Goal: Information Seeking & Learning: Learn about a topic

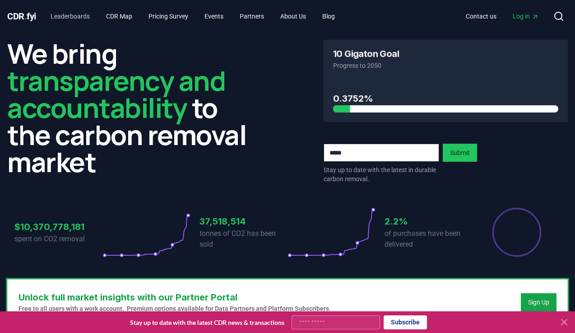
click at [88, 11] on link "Leaderboards" at bounding box center [70, 16] width 54 height 16
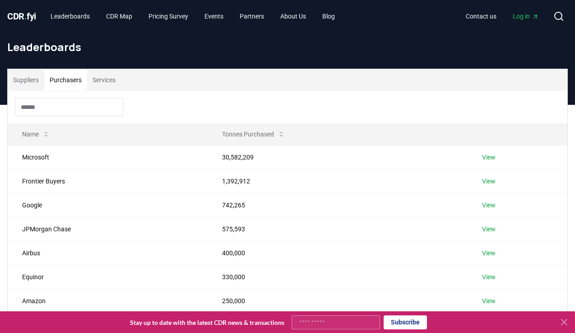
click at [86, 82] on button "Purchasers" at bounding box center [65, 80] width 43 height 22
click at [42, 77] on button "Suppliers" at bounding box center [26, 80] width 37 height 22
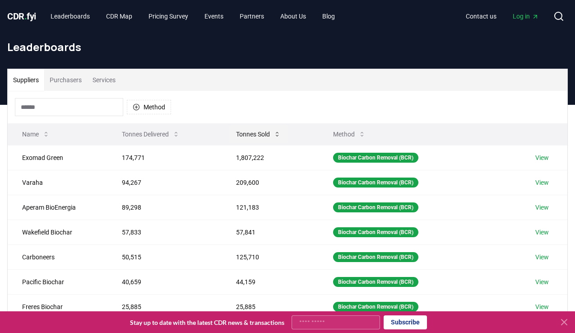
click at [249, 137] on button "Tonnes Sold" at bounding box center [258, 134] width 59 height 18
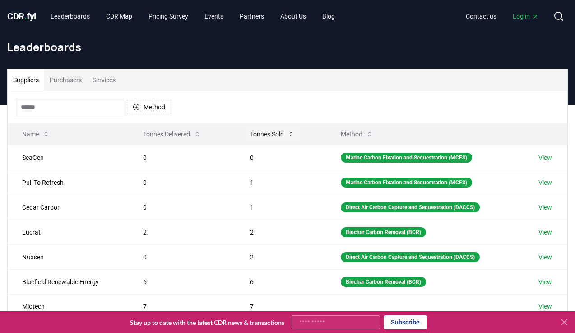
click at [253, 135] on button "Tonnes Sold" at bounding box center [272, 134] width 59 height 18
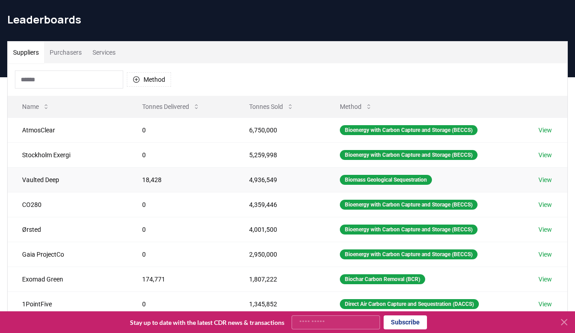
scroll to position [17, 0]
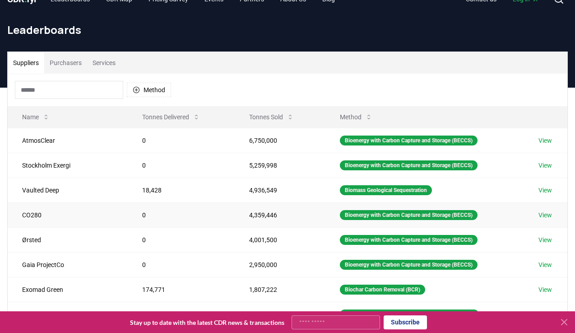
click at [542, 211] on link "View" at bounding box center [546, 214] width 14 height 9
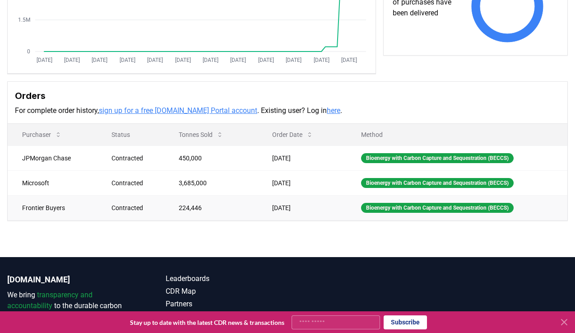
scroll to position [184, 0]
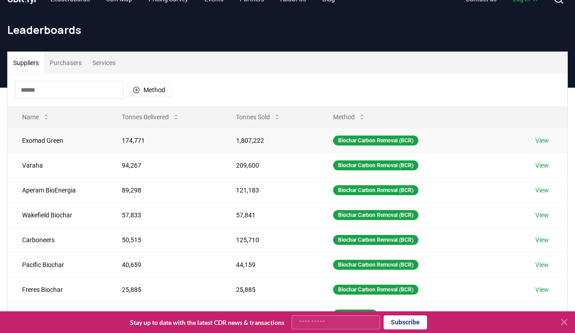
scroll to position [26, 0]
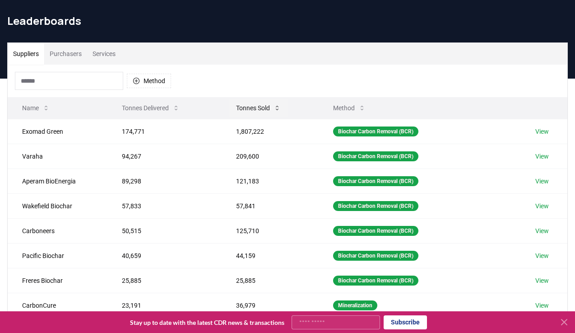
click at [266, 110] on button "Tonnes Sold" at bounding box center [258, 108] width 59 height 18
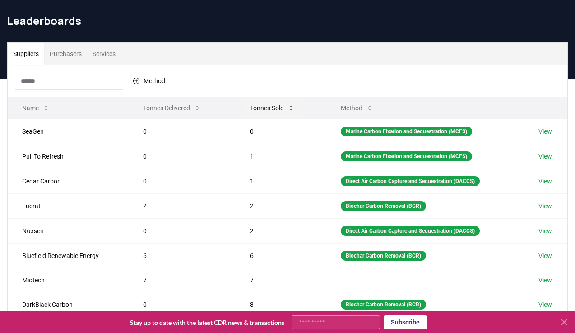
click at [266, 109] on button "Tonnes Sold" at bounding box center [272, 108] width 59 height 18
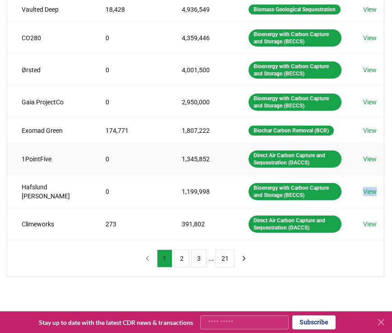
scroll to position [243, 0]
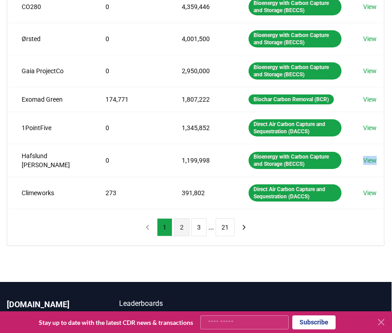
click at [180, 236] on button "2" at bounding box center [181, 227] width 15 height 18
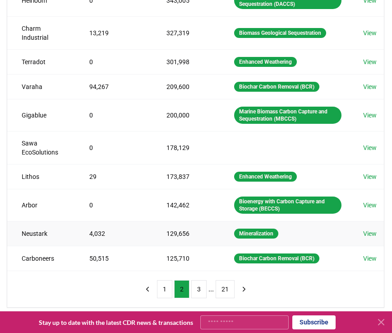
scroll to position [167, 0]
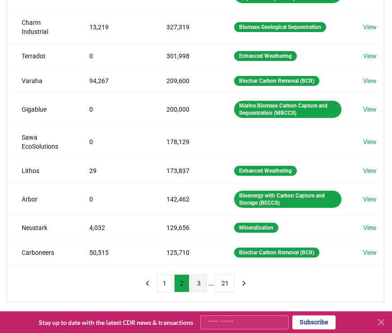
click at [195, 285] on button "3" at bounding box center [198, 283] width 15 height 18
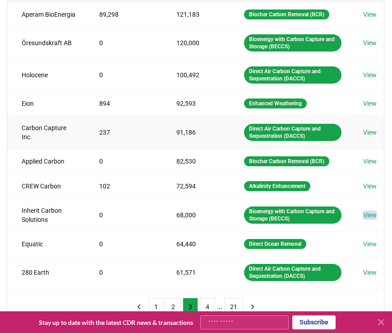
scroll to position [168, 0]
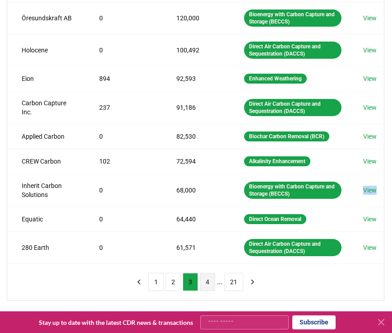
click at [208, 289] on button "4" at bounding box center [207, 282] width 15 height 18
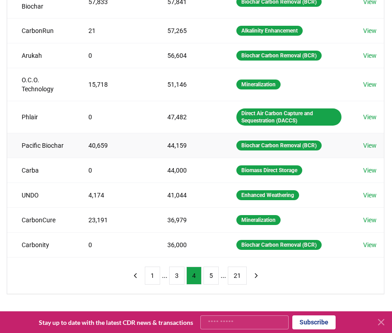
scroll to position [161, 0]
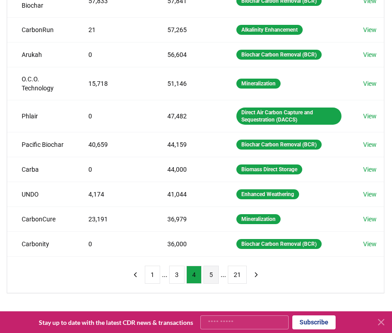
click at [212, 282] on button "5" at bounding box center [211, 275] width 15 height 18
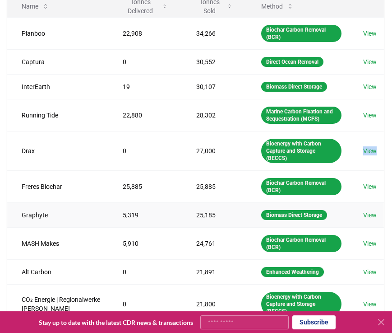
scroll to position [131, 0]
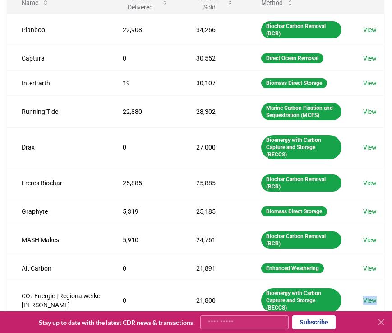
click at [213, 329] on button "6" at bounding box center [211, 338] width 15 height 18
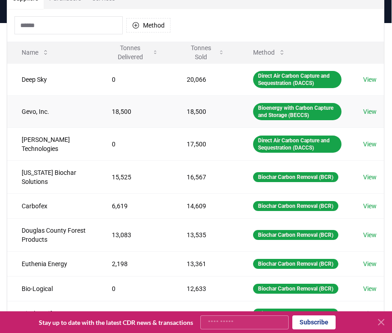
scroll to position [72, 0]
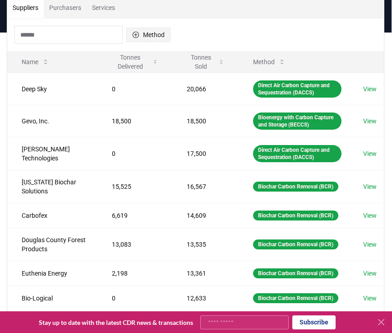
click at [139, 39] on button "Method" at bounding box center [148, 35] width 44 height 14
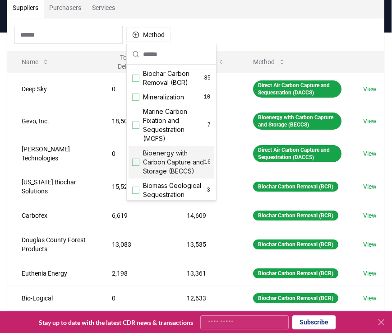
click at [148, 160] on span "Bioenergy with Carbon Capture and Storage (BECCS)" at bounding box center [173, 162] width 61 height 27
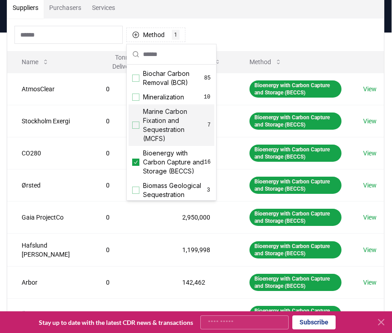
click at [274, 38] on div "Method 1 Bioenergy with Carbon Capture and Storage (BECCS)" at bounding box center [195, 35] width 377 height 33
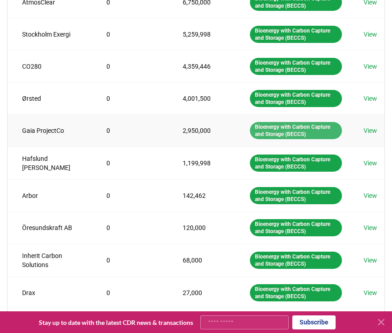
scroll to position [163, 0]
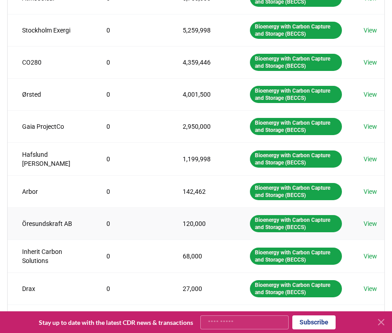
click at [374, 224] on link "View" at bounding box center [371, 223] width 14 height 9
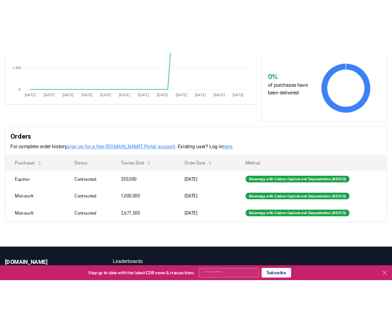
scroll to position [186, 0]
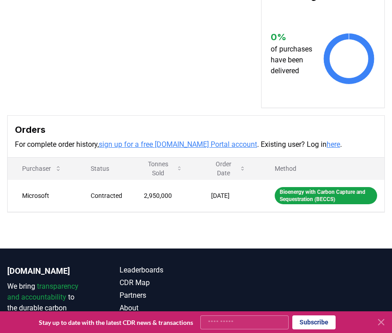
scroll to position [201, 0]
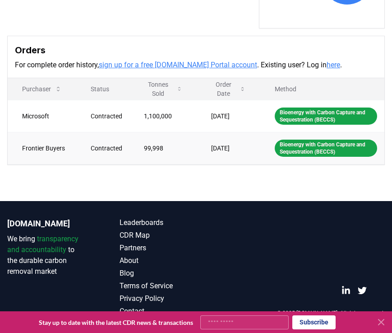
scroll to position [302, 0]
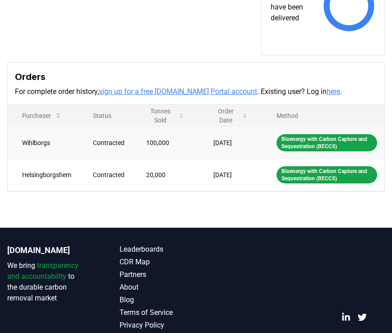
scroll to position [368, 0]
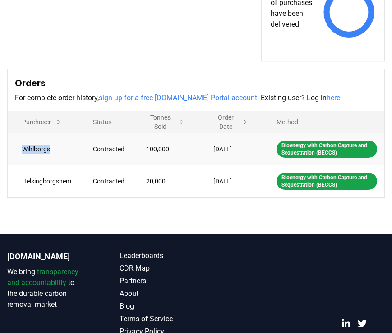
drag, startPoint x: 55, startPoint y: 136, endPoint x: 12, endPoint y: 137, distance: 42.9
click at [12, 137] on td "Wihlborgs" at bounding box center [43, 149] width 71 height 32
copy td "Wihlborgs"
click at [56, 173] on td "Helsingborgshem" at bounding box center [43, 181] width 71 height 32
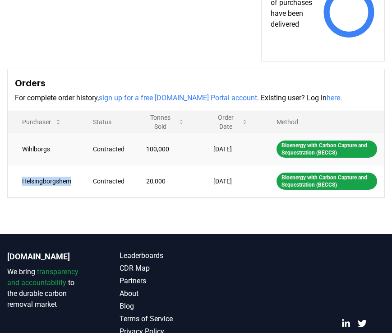
copy td "Helsingborgshem"
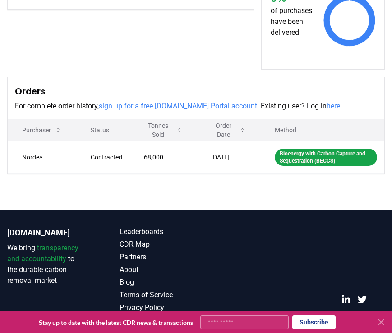
scroll to position [250, 0]
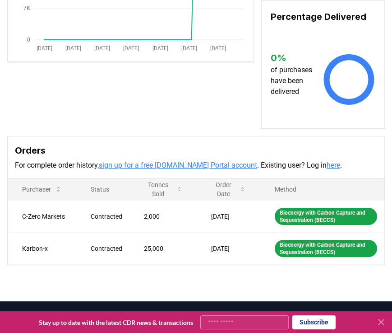
scroll to position [200, 0]
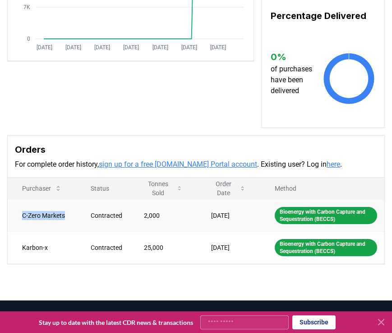
drag, startPoint x: 70, startPoint y: 228, endPoint x: 9, endPoint y: 226, distance: 61.0
click at [9, 226] on td "C-Zero Markets" at bounding box center [42, 215] width 69 height 32
copy td "C-Zero Markets"
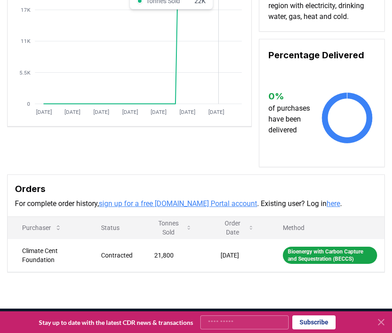
scroll to position [143, 0]
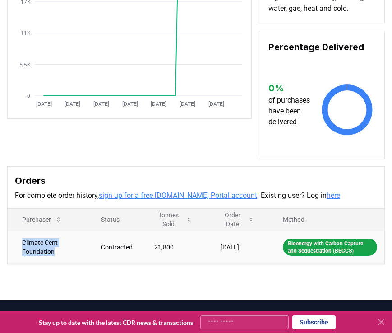
drag, startPoint x: 59, startPoint y: 250, endPoint x: 15, endPoint y: 238, distance: 45.5
click at [15, 238] on td "Climate Cent Foundation" at bounding box center [47, 246] width 79 height 33
copy td "Climate Cent Foundation"
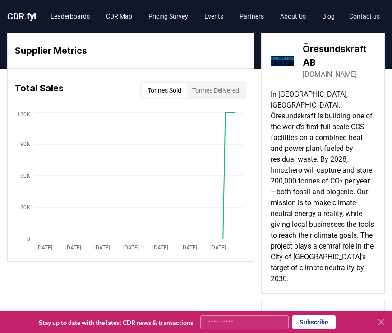
click at [316, 78] on link "oresundskraft.se" at bounding box center [330, 74] width 54 height 11
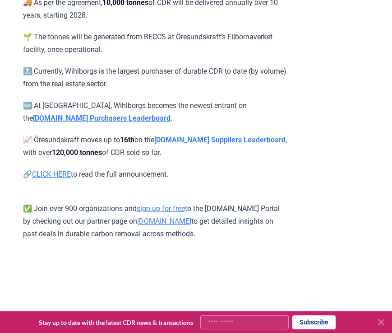
scroll to position [289, 0]
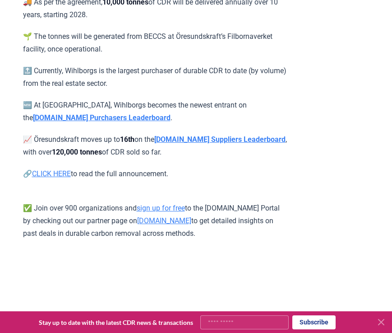
click at [60, 169] on link "CLICK HERE" at bounding box center [51, 173] width 39 height 9
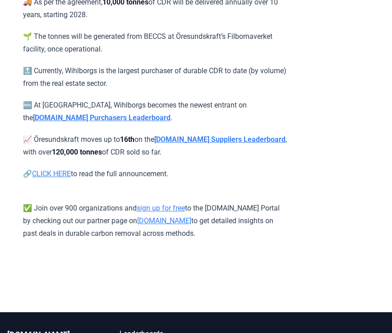
scroll to position [289, 0]
